Goal: Information Seeking & Learning: Learn about a topic

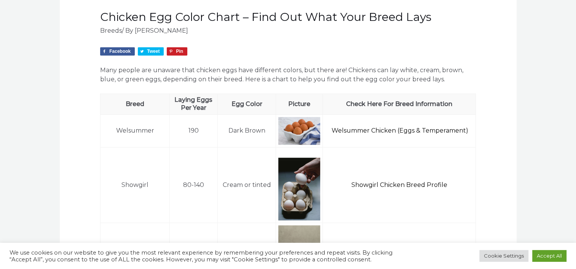
scroll to position [342, 0]
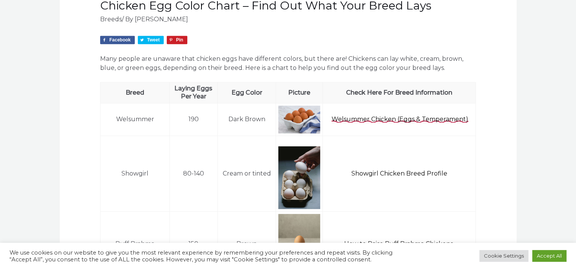
click at [402, 120] on link "Welsummer Chicken (Eggs & Temperament)" at bounding box center [399, 119] width 137 height 7
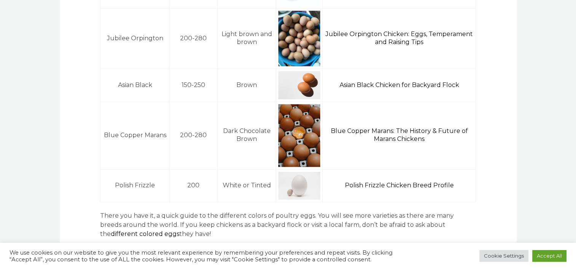
scroll to position [951, 0]
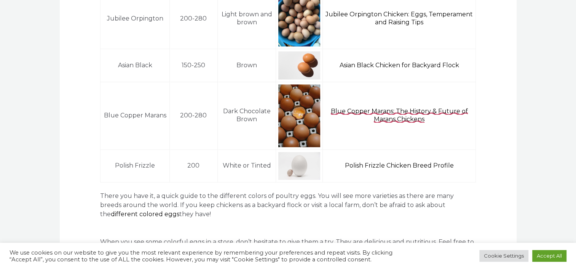
click at [404, 108] on link "Blue Copper Marans: The History & Future of Marans Chickens" at bounding box center [399, 115] width 137 height 15
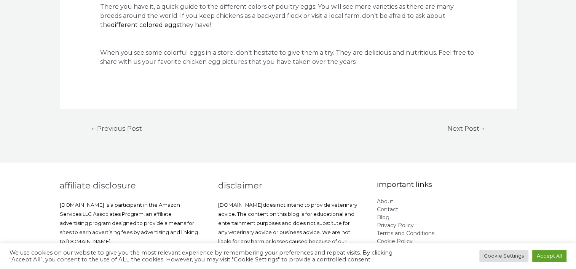
scroll to position [1141, 0]
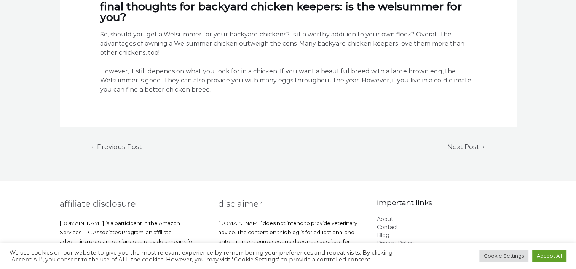
scroll to position [4033, 0]
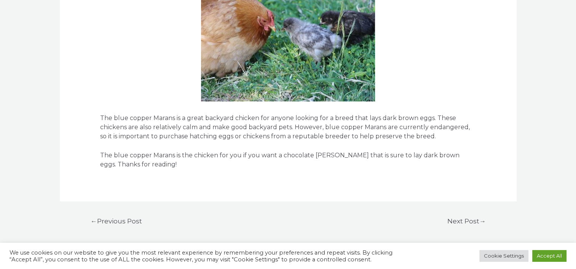
scroll to position [2964, 0]
